Goal: Register for event/course

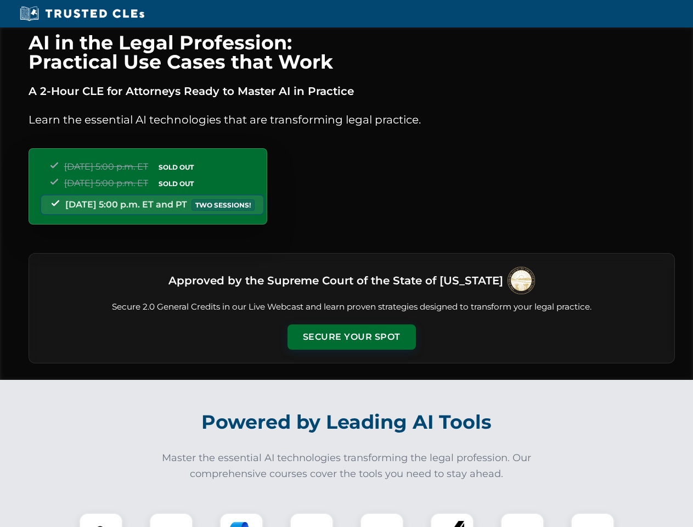
click at [351, 337] on button "Secure Your Spot" at bounding box center [351, 336] width 128 height 25
click at [101, 520] on img at bounding box center [101, 534] width 32 height 32
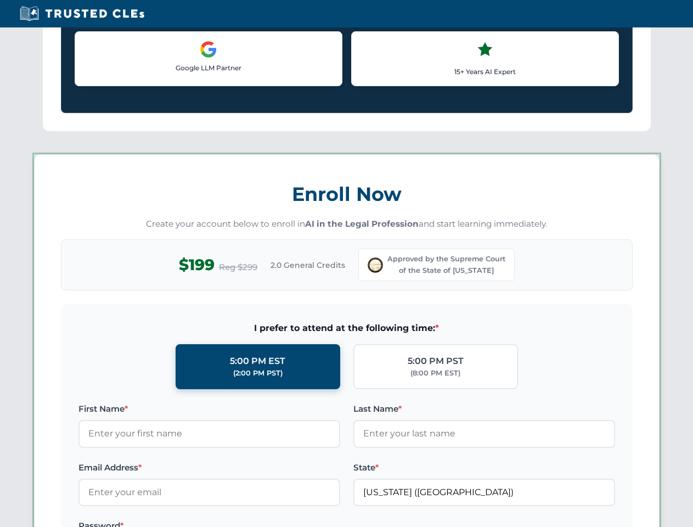
click at [171, 520] on div "AI in the Legal Profession: Practical Use Cases that Work A 2-Hour CLE for Atto…" at bounding box center [346, 518] width 693 height 2574
